Goal: Communication & Community: Answer question/provide support

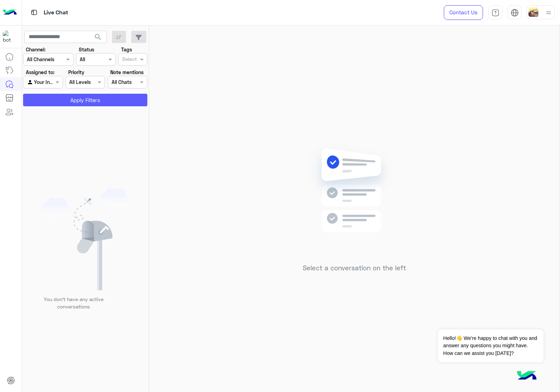
click at [74, 99] on button "Apply Filters" at bounding box center [85, 100] width 124 height 13
click at [545, 17] on img at bounding box center [548, 12] width 9 height 9
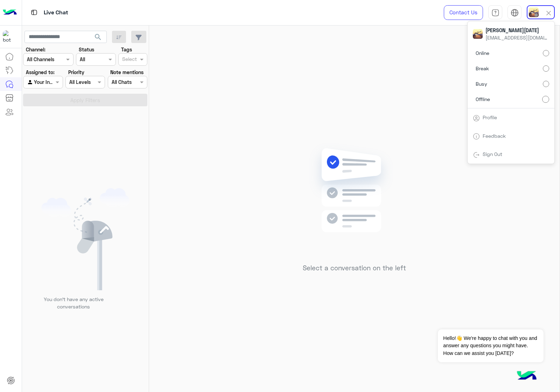
click at [497, 53] on label "Online" at bounding box center [511, 53] width 76 height 13
click at [266, 77] on div "Select a conversation on the left" at bounding box center [354, 210] width 410 height 369
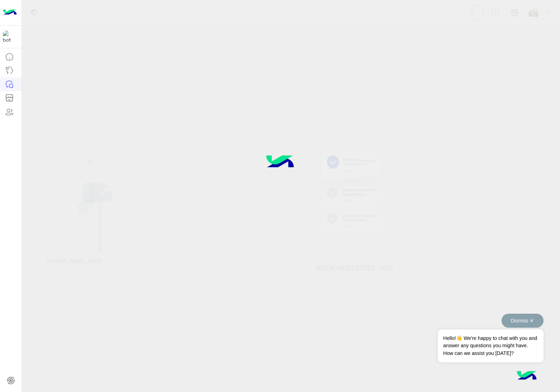
click at [533, 318] on button "Dismiss ✕" at bounding box center [522, 321] width 42 height 14
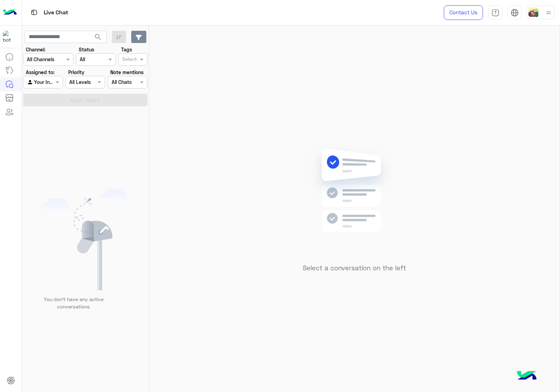
click at [137, 37] on icon "button" at bounding box center [138, 38] width 6 height 6
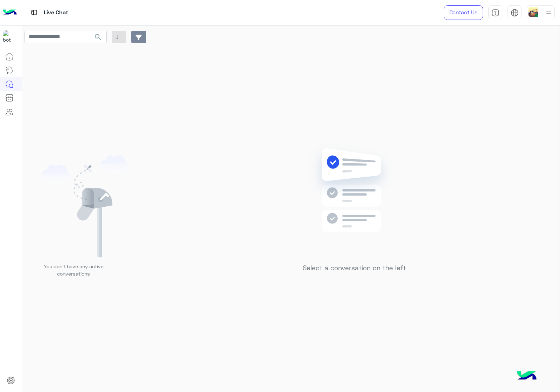
click at [137, 37] on icon "button" at bounding box center [138, 38] width 6 height 6
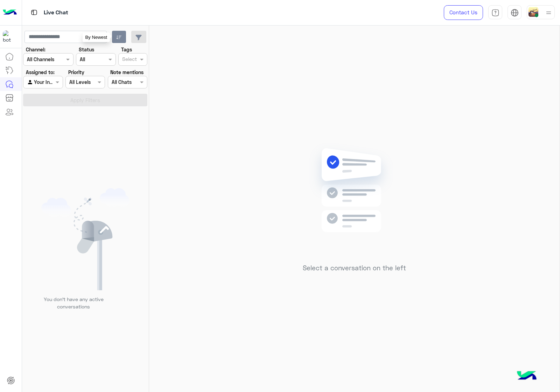
click at [119, 37] on icon "button" at bounding box center [119, 38] width 6 height 6
click at [180, 77] on div "Select a conversation on the left" at bounding box center [354, 210] width 410 height 369
